Goal: Check status: Check status

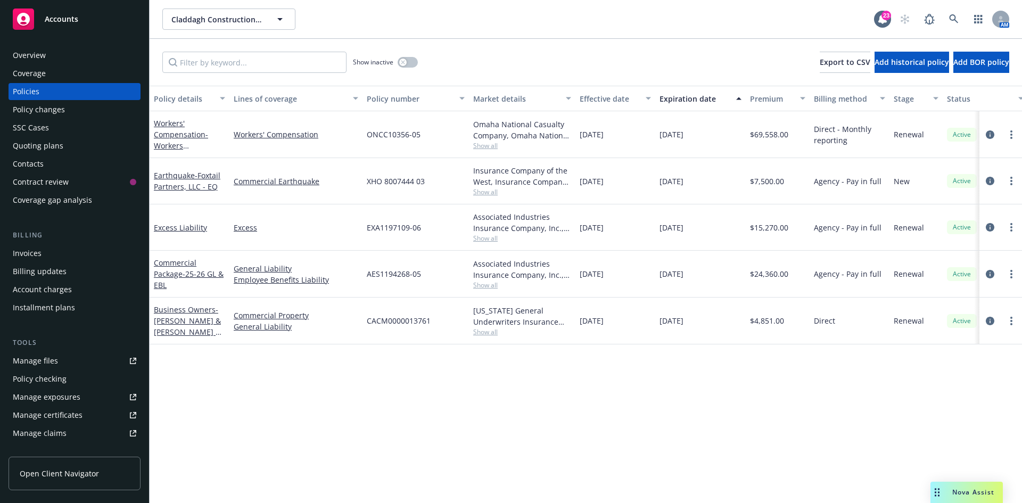
drag, startPoint x: 84, startPoint y: 140, endPoint x: 99, endPoint y: 135, distance: 16.3
click at [84, 141] on div "Quoting plans" at bounding box center [74, 145] width 123 height 17
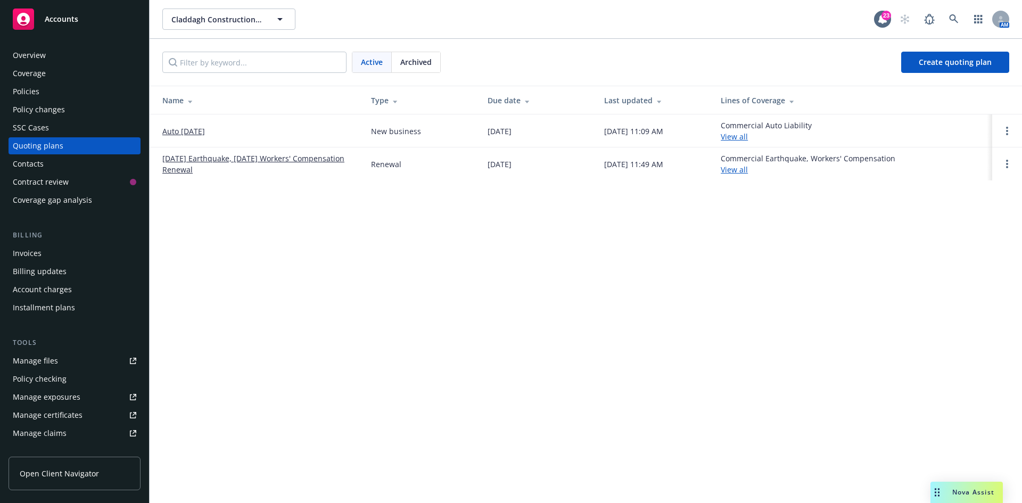
click at [416, 62] on span "Archived" at bounding box center [415, 61] width 31 height 11
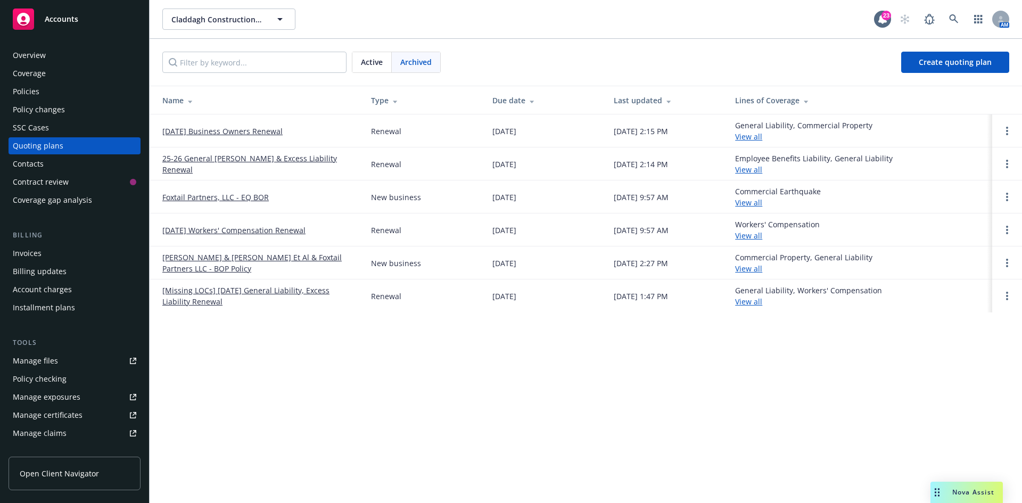
click at [250, 229] on link "[DATE] Workers' Compensation Renewal" at bounding box center [233, 230] width 143 height 11
